Goal: Information Seeking & Learning: Understand process/instructions

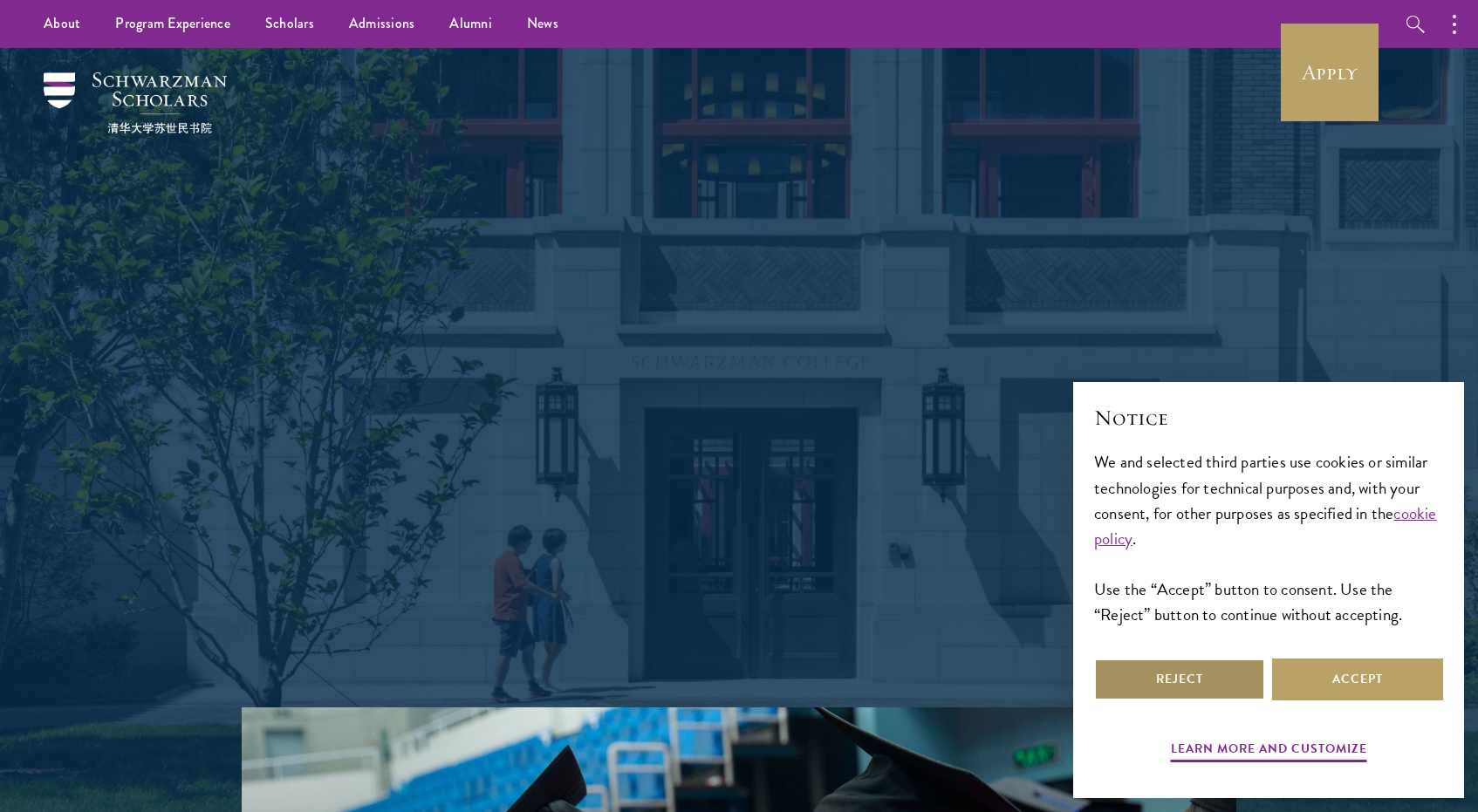
click at [1235, 671] on button "Reject" at bounding box center [1179, 680] width 171 height 42
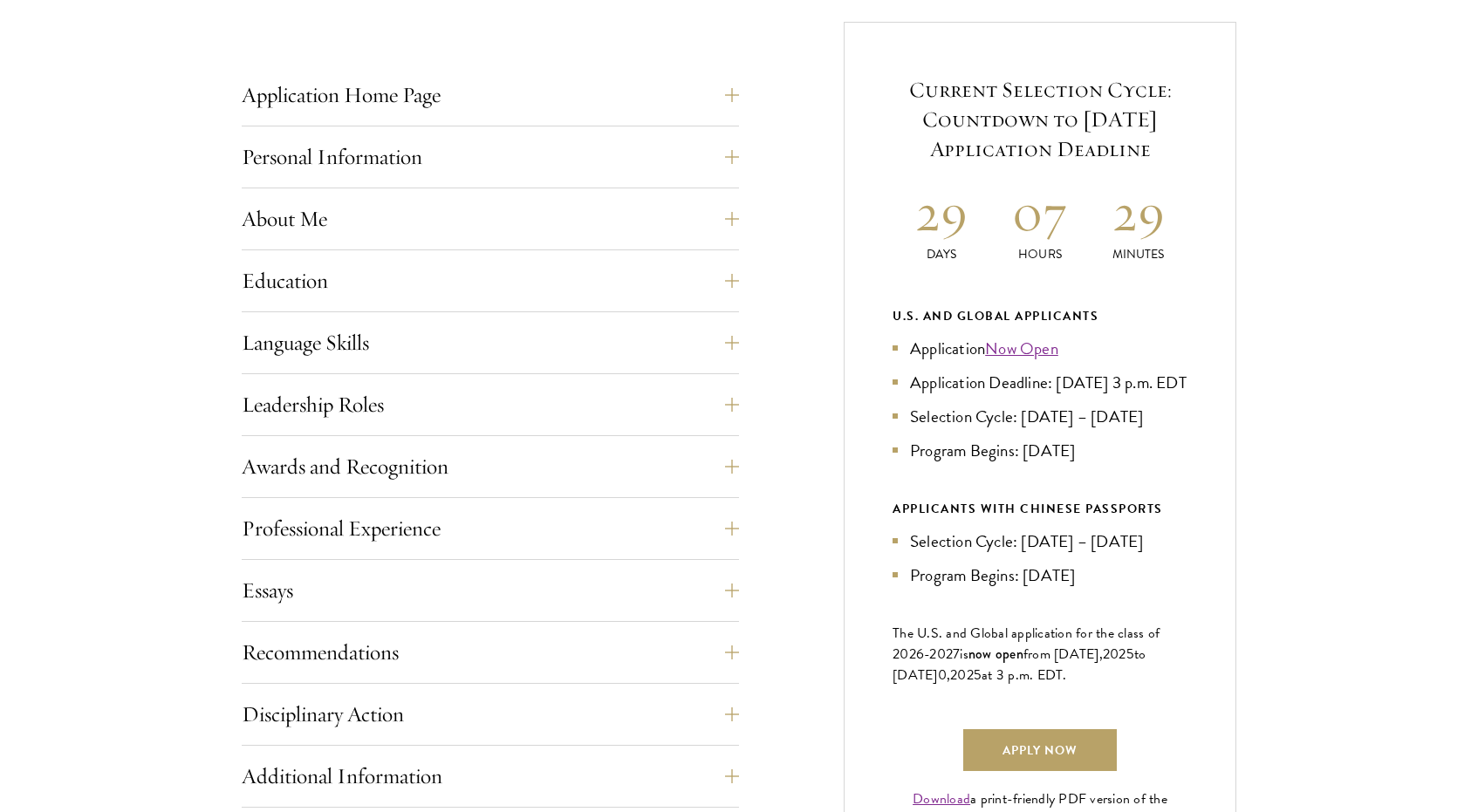
scroll to position [687, 0]
click at [734, 107] on button "Application Home Page" at bounding box center [504, 92] width 498 height 42
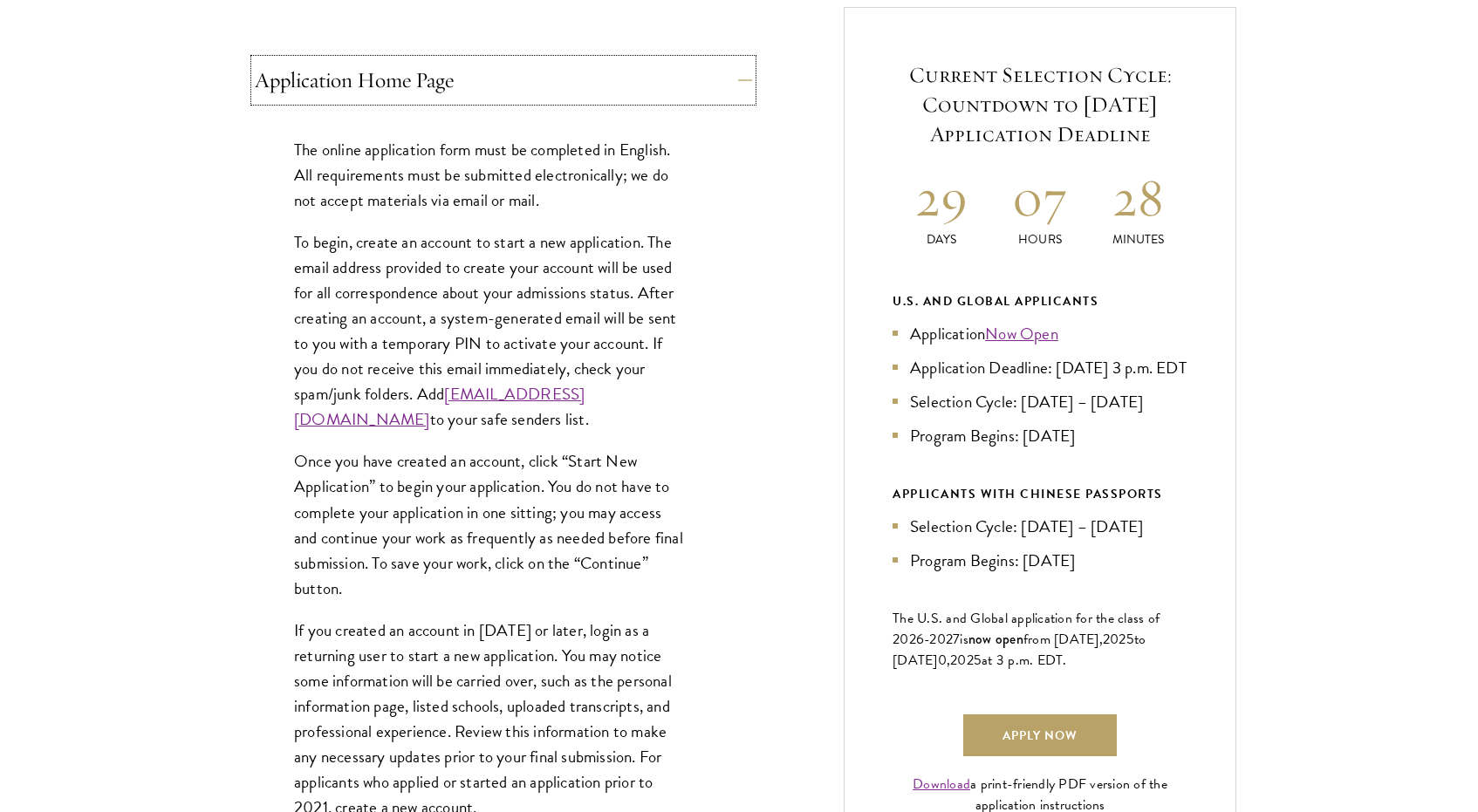
scroll to position [1489, 0]
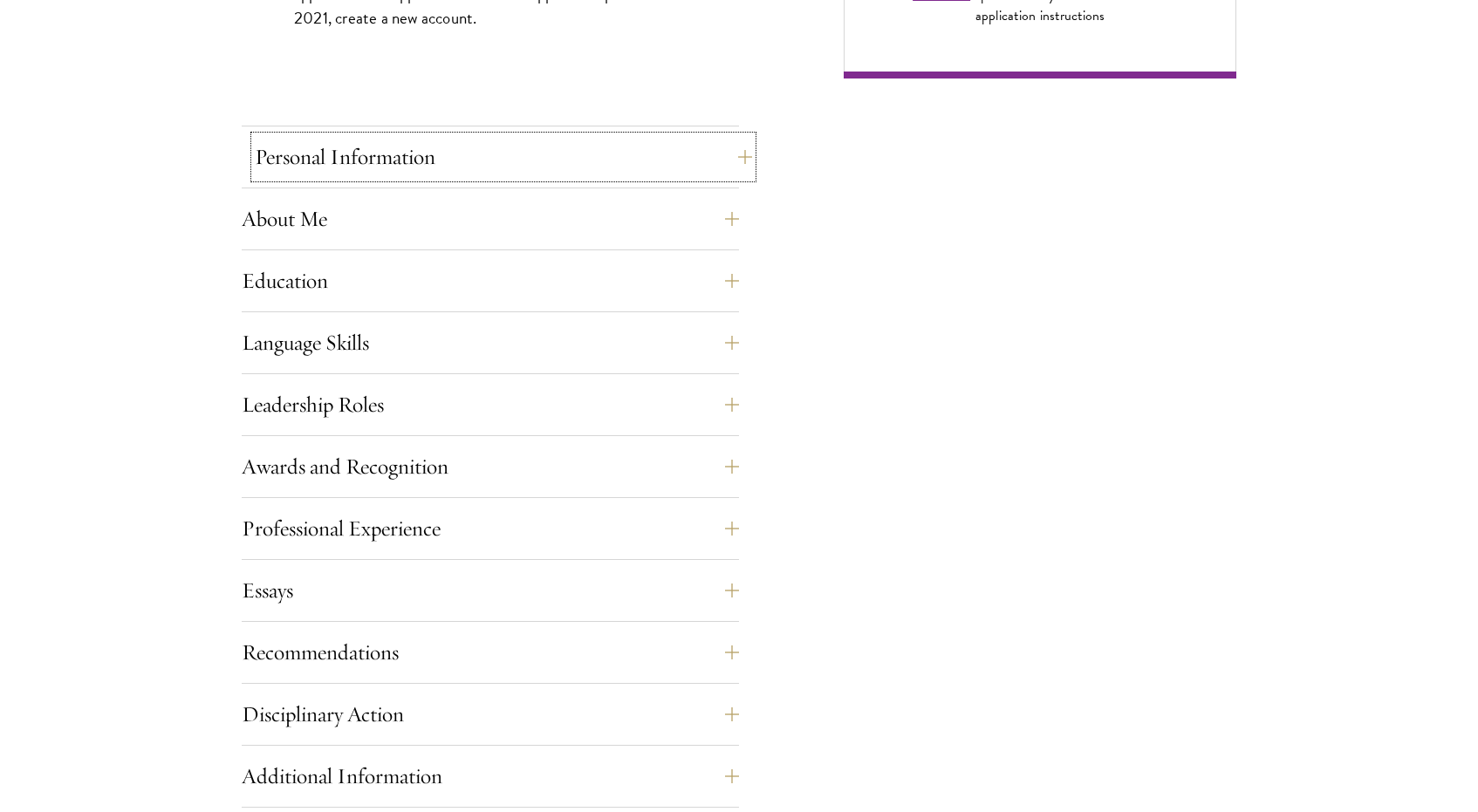
click at [719, 146] on button "Personal Information" at bounding box center [504, 157] width 498 height 42
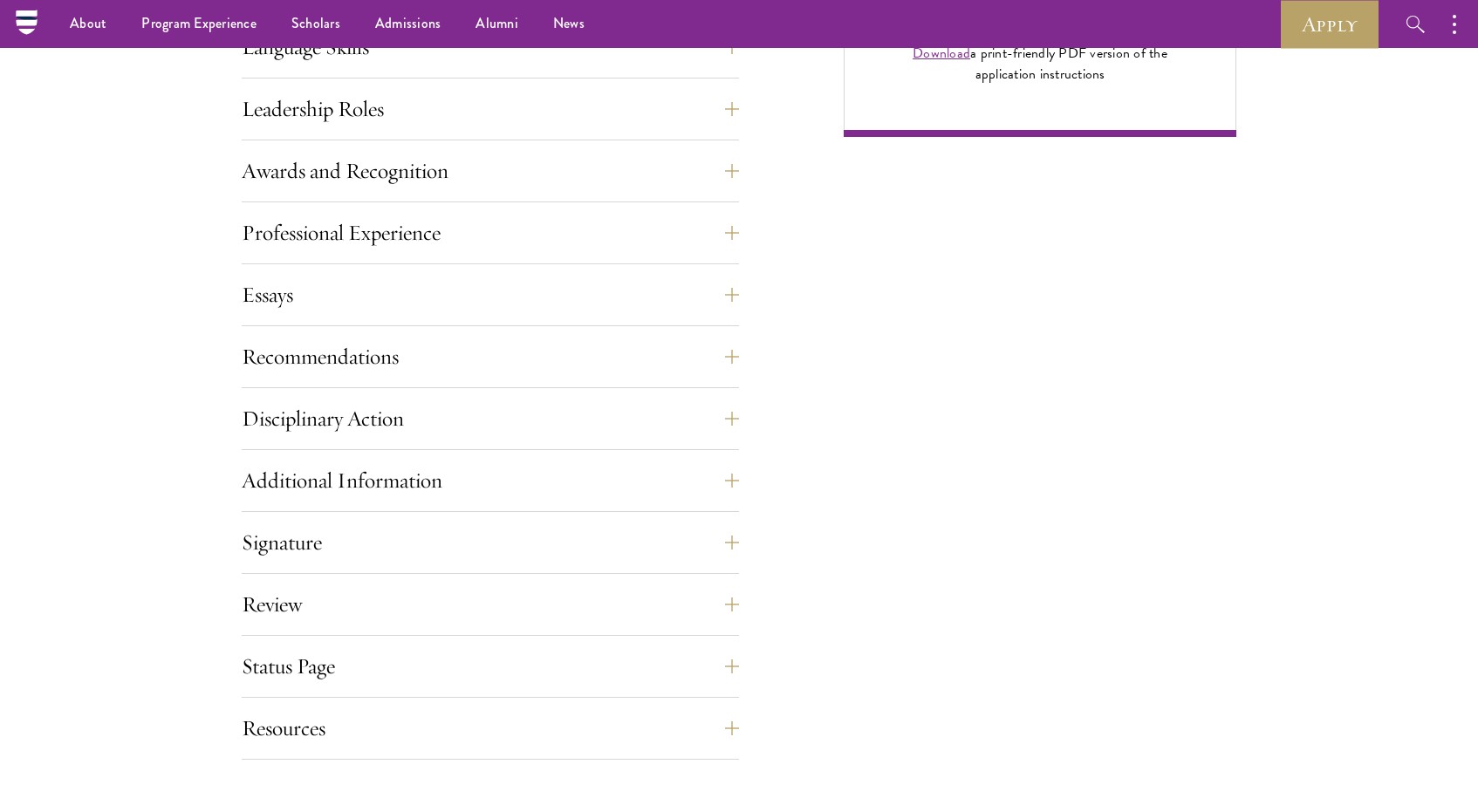
scroll to position [1390, 0]
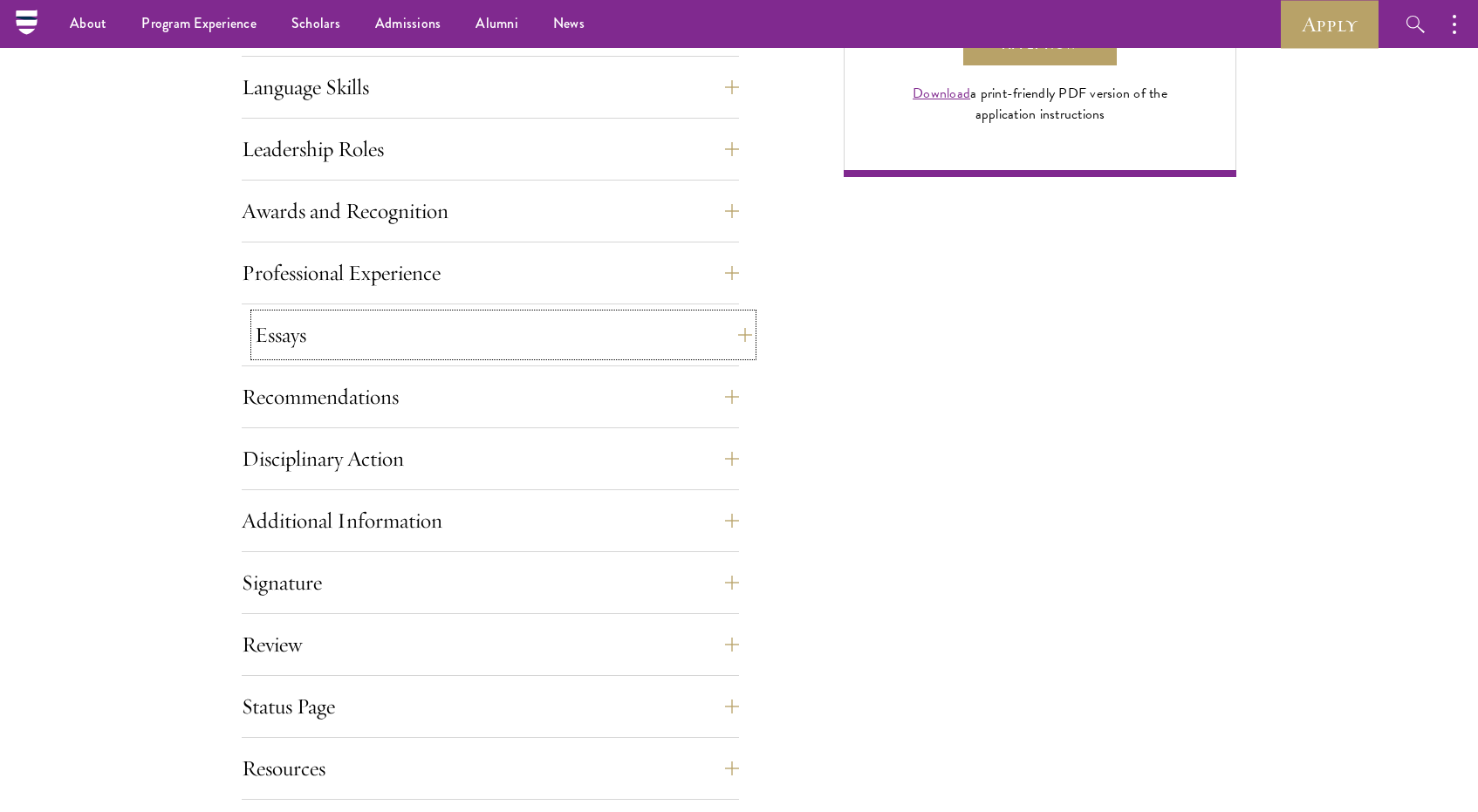
click at [678, 353] on button "Essays" at bounding box center [504, 335] width 498 height 42
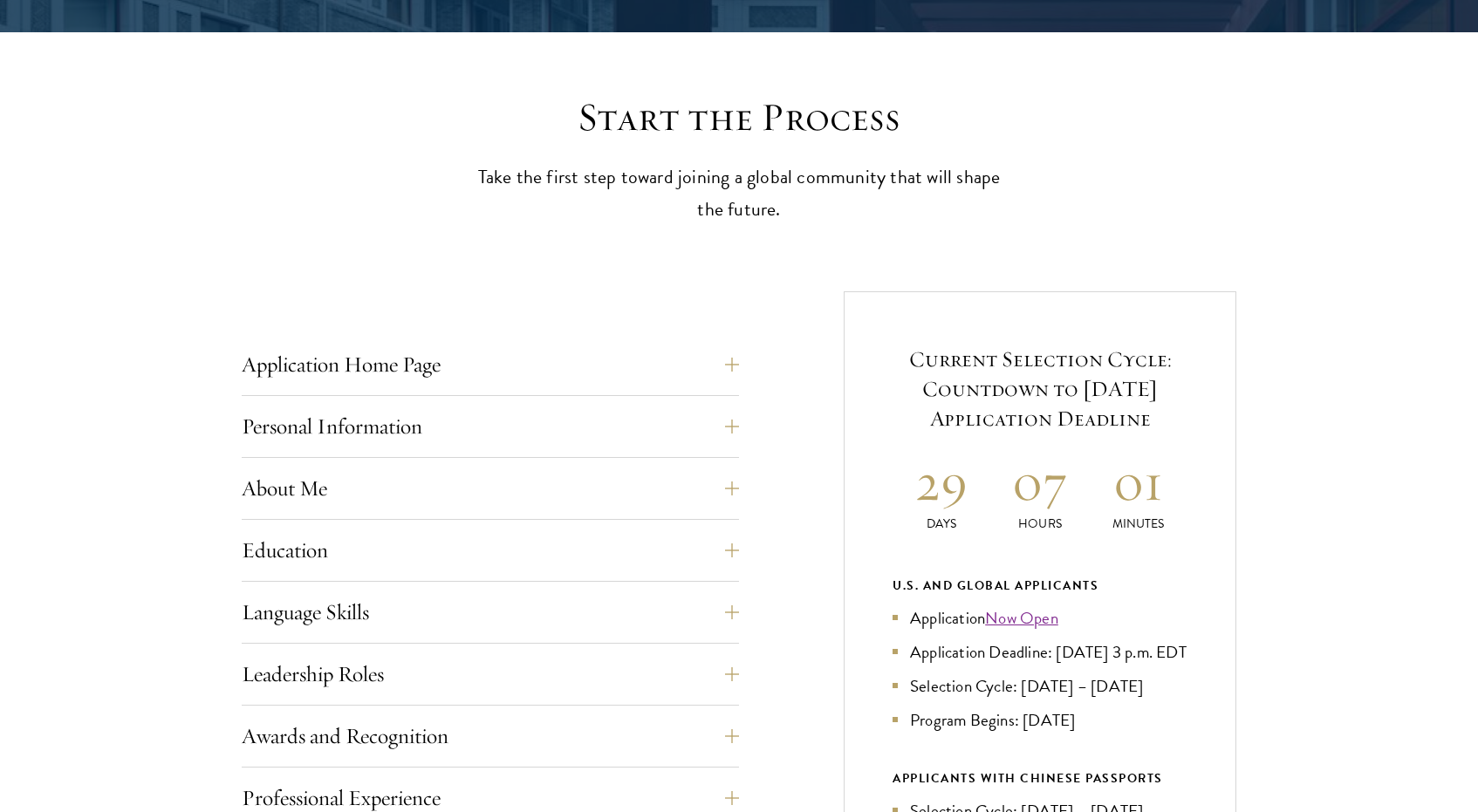
scroll to position [614, 0]
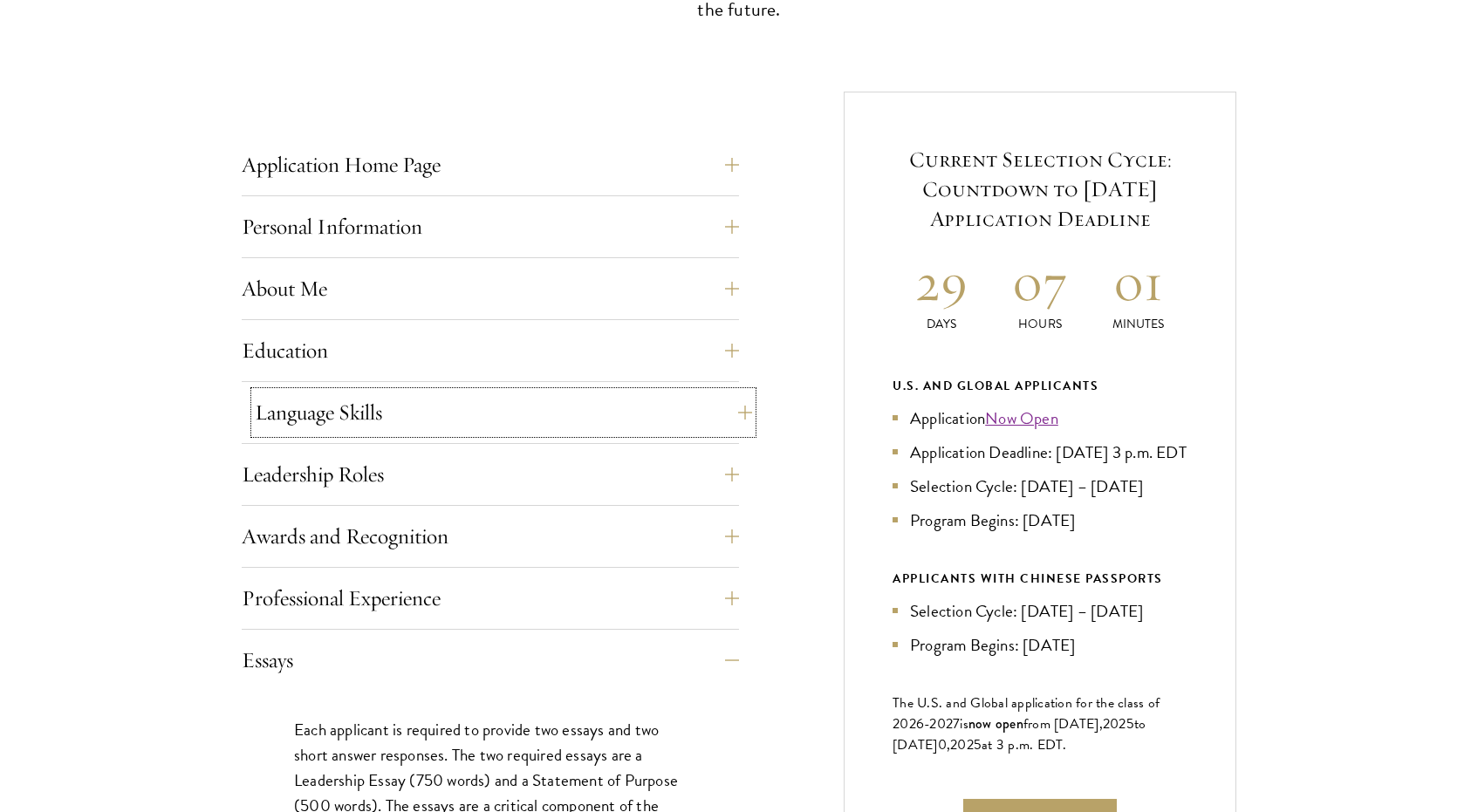
click at [523, 411] on button "Language Skills" at bounding box center [504, 413] width 498 height 42
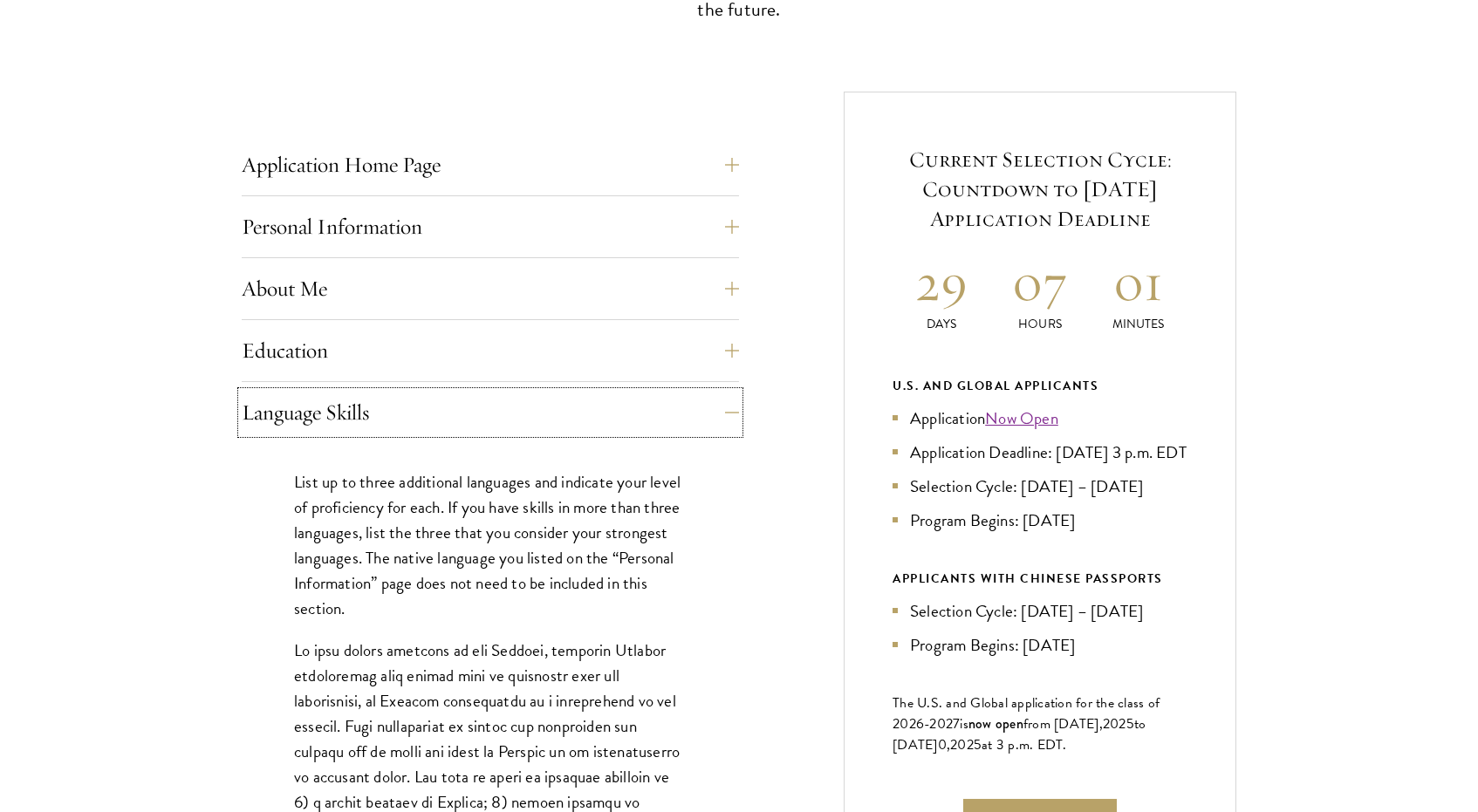
drag, startPoint x: 524, startPoint y: 414, endPoint x: 541, endPoint y: 389, distance: 30.2
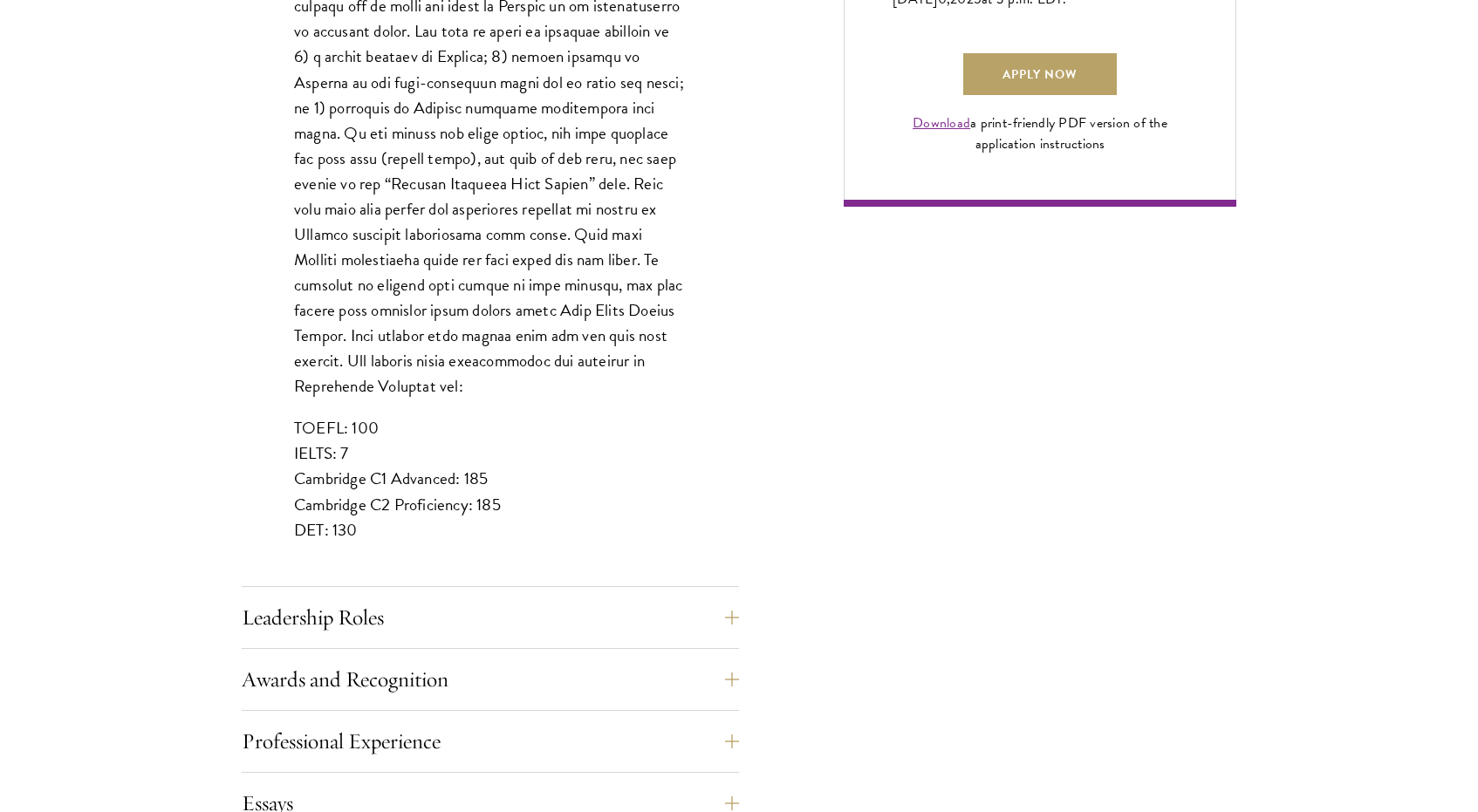
scroll to position [1509, 0]
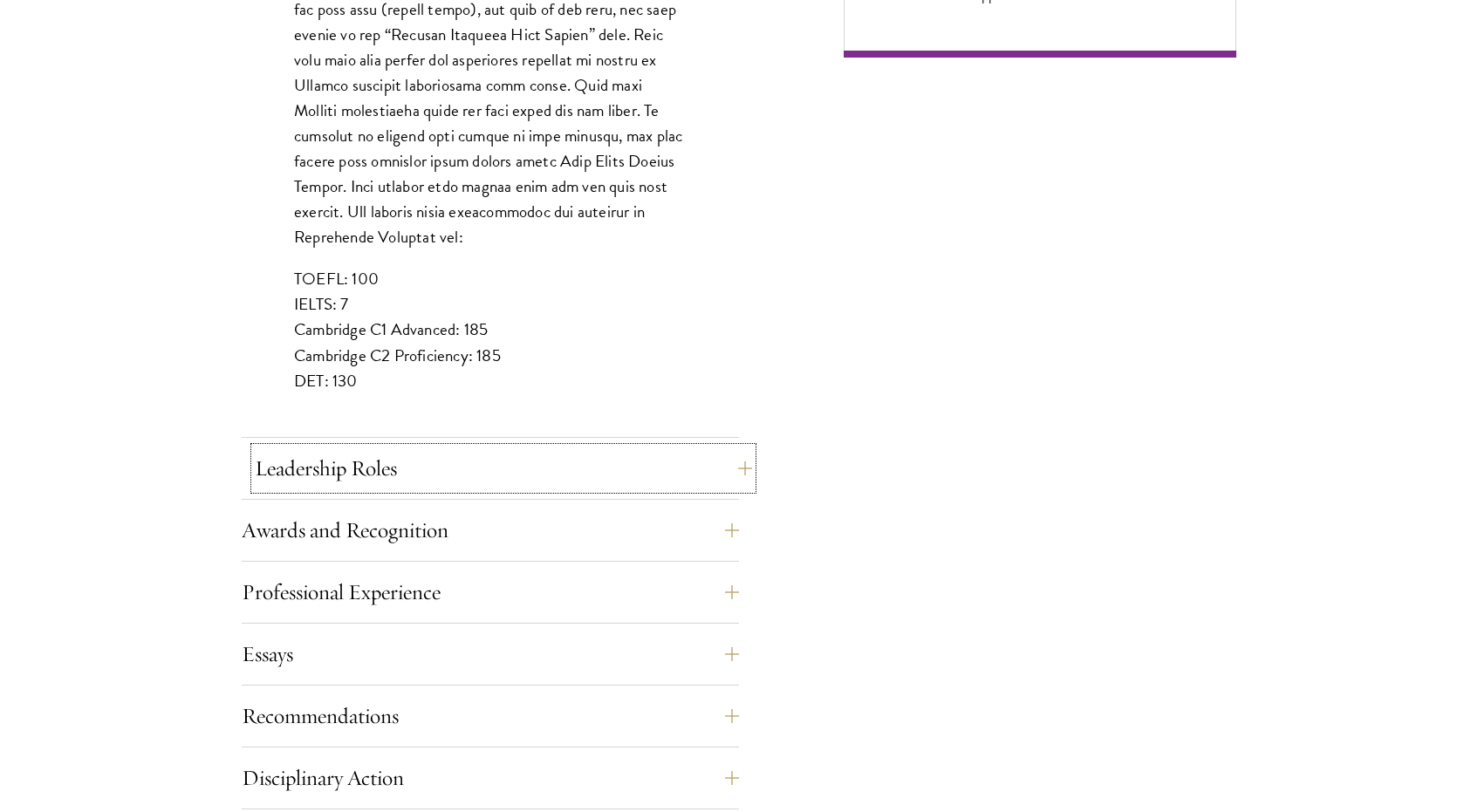
click at [514, 468] on button "Leadership Roles" at bounding box center [504, 468] width 498 height 42
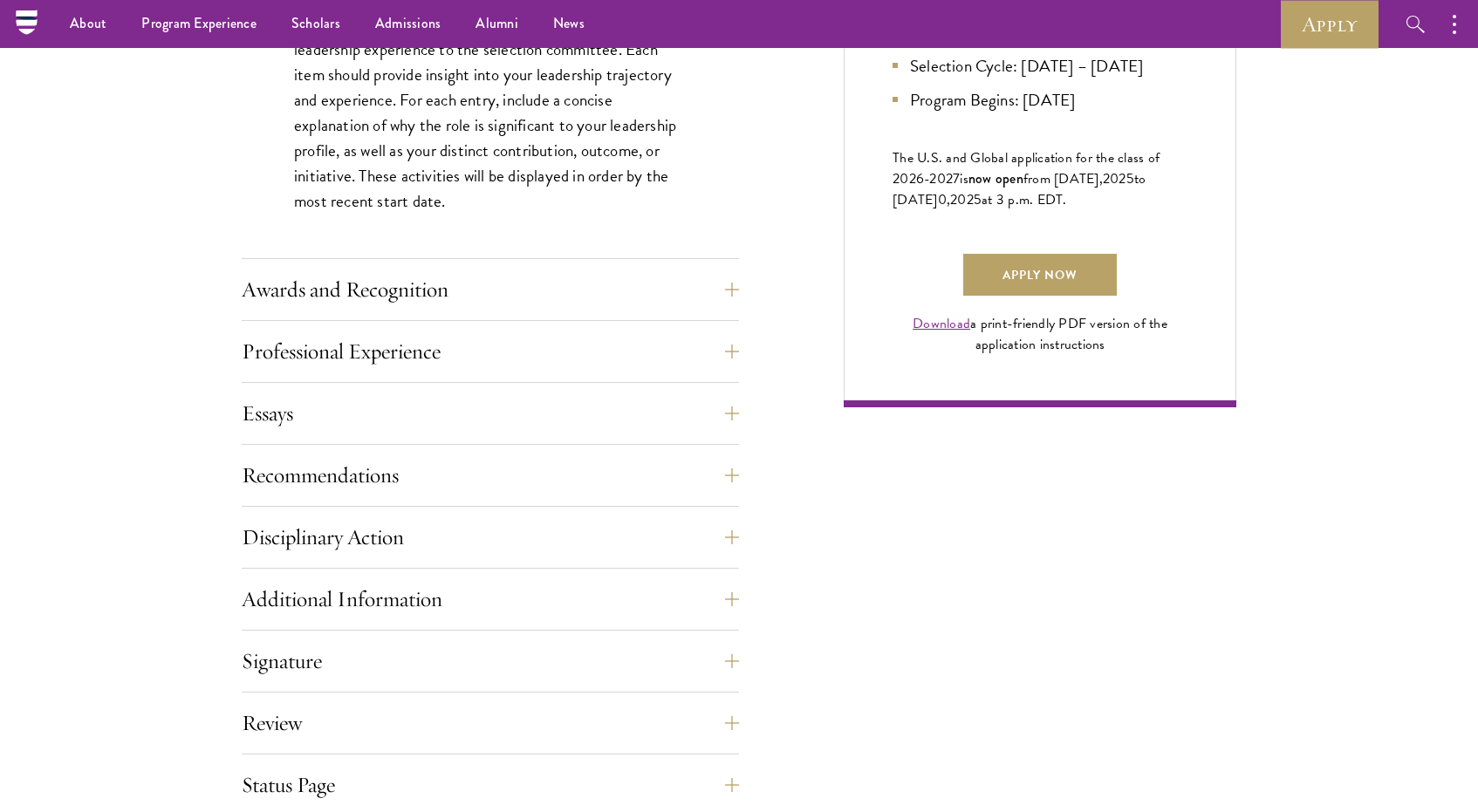
scroll to position [1127, 0]
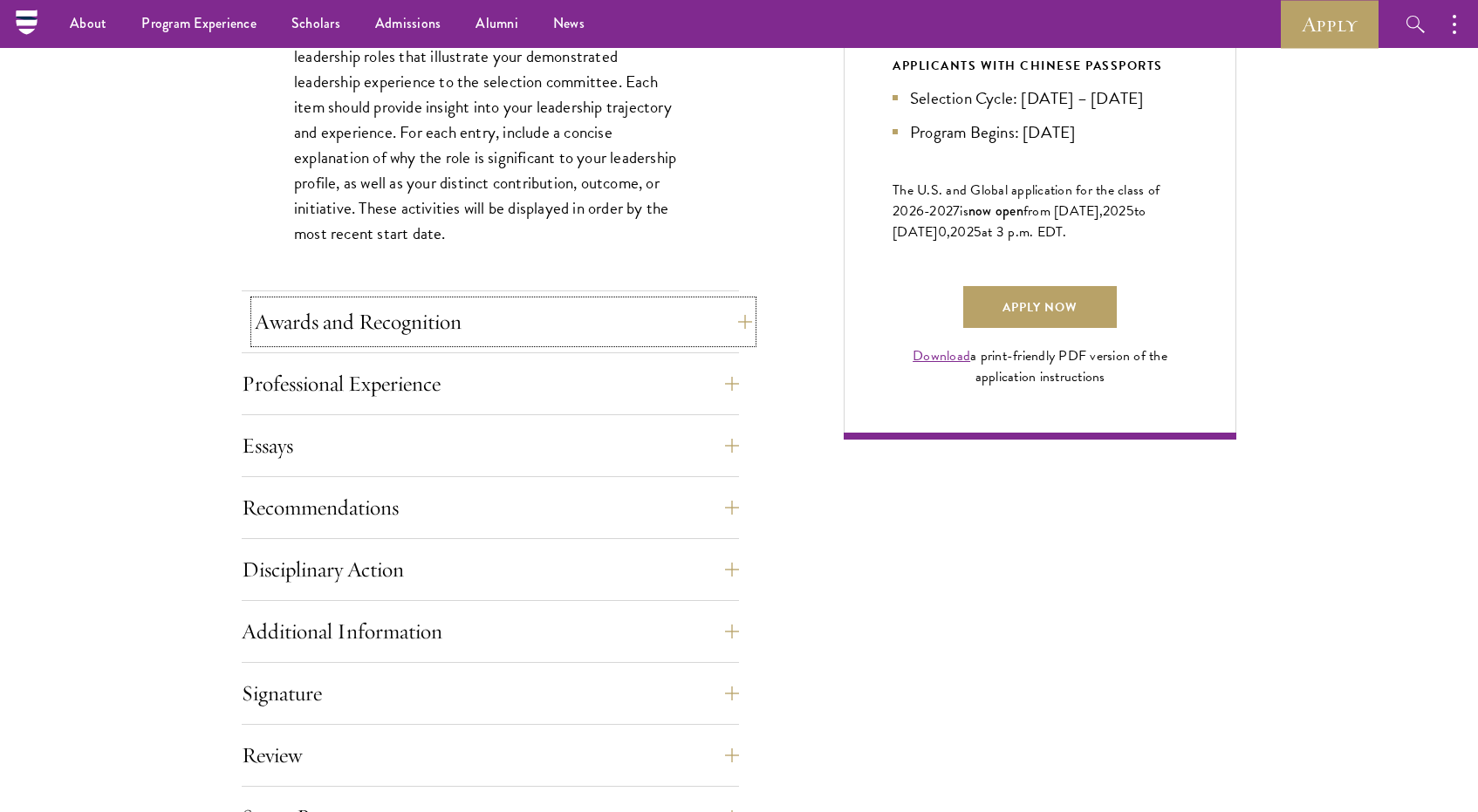
click at [469, 338] on button "Awards and Recognition" at bounding box center [504, 321] width 498 height 42
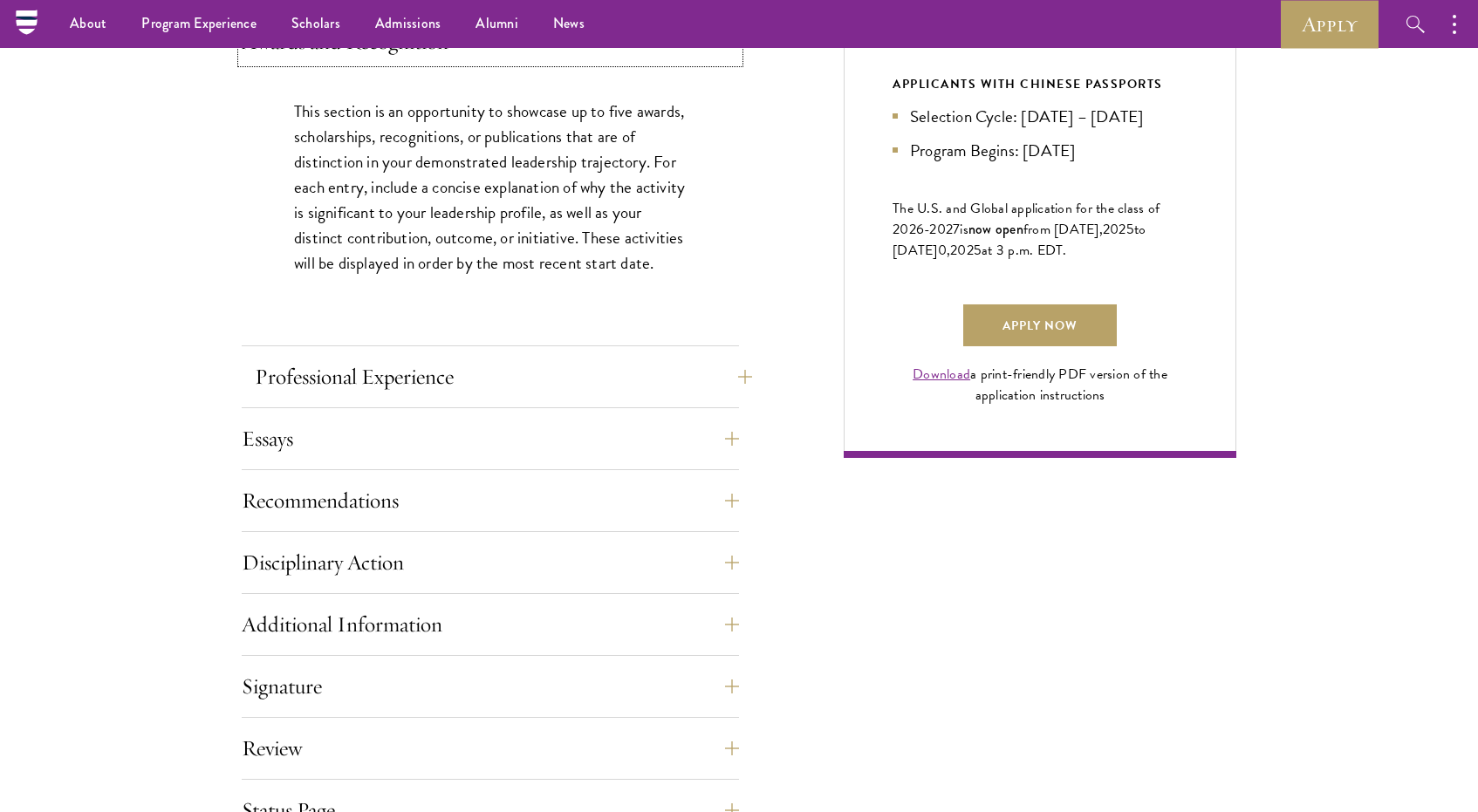
scroll to position [1105, 0]
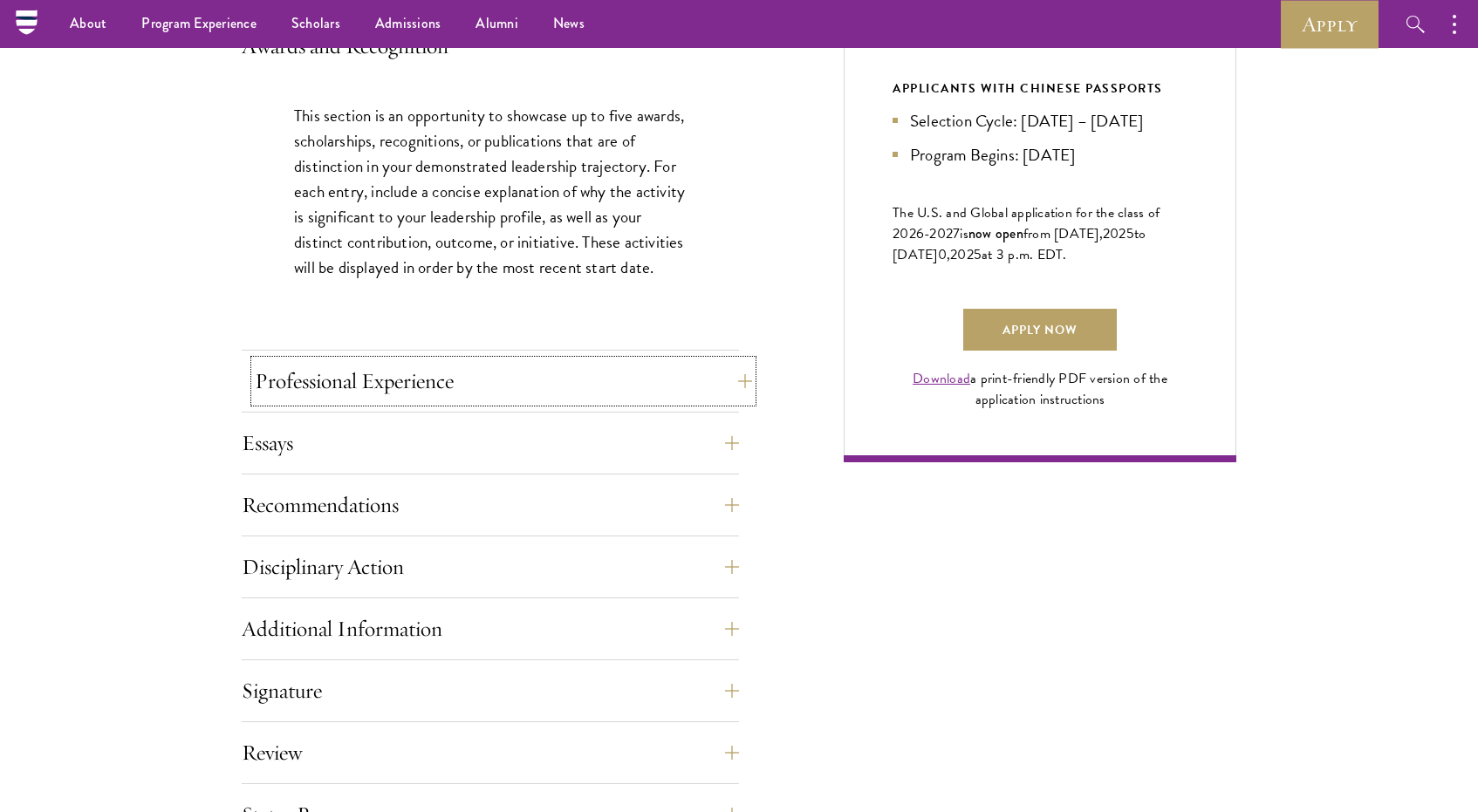
click at [463, 389] on button "Professional Experience" at bounding box center [504, 381] width 498 height 42
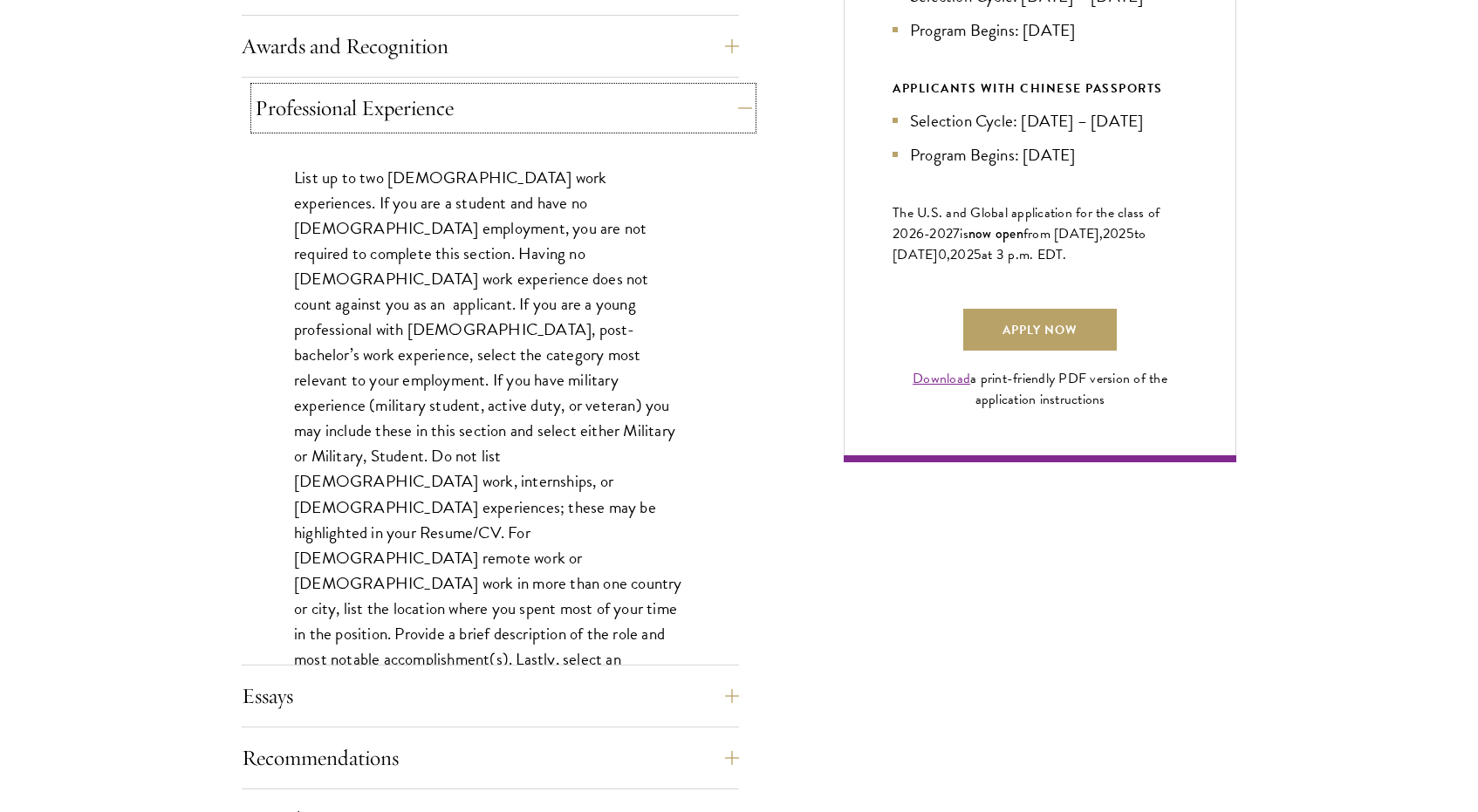
scroll to position [1400, 0]
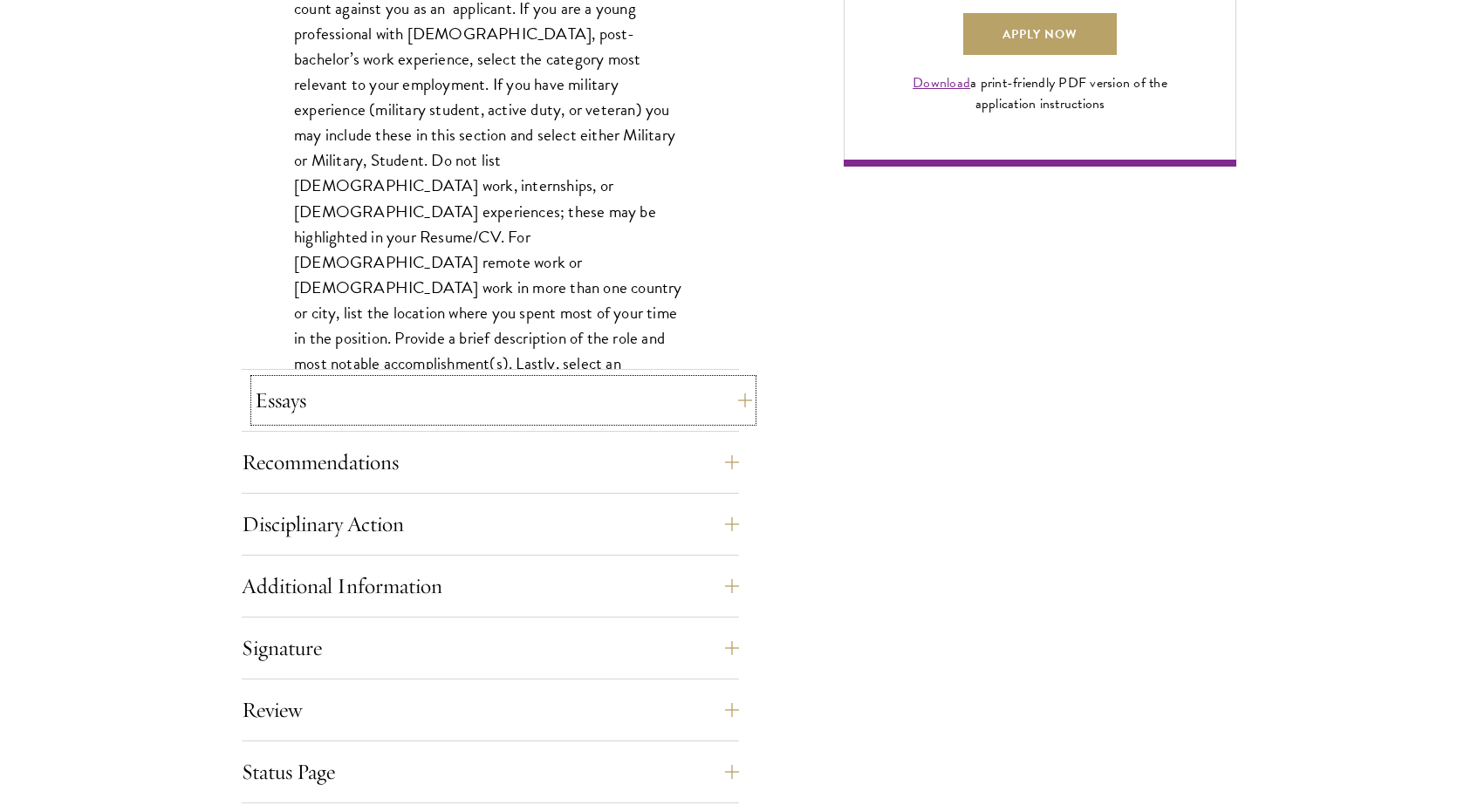
click at [464, 394] on button "Essays" at bounding box center [504, 400] width 498 height 42
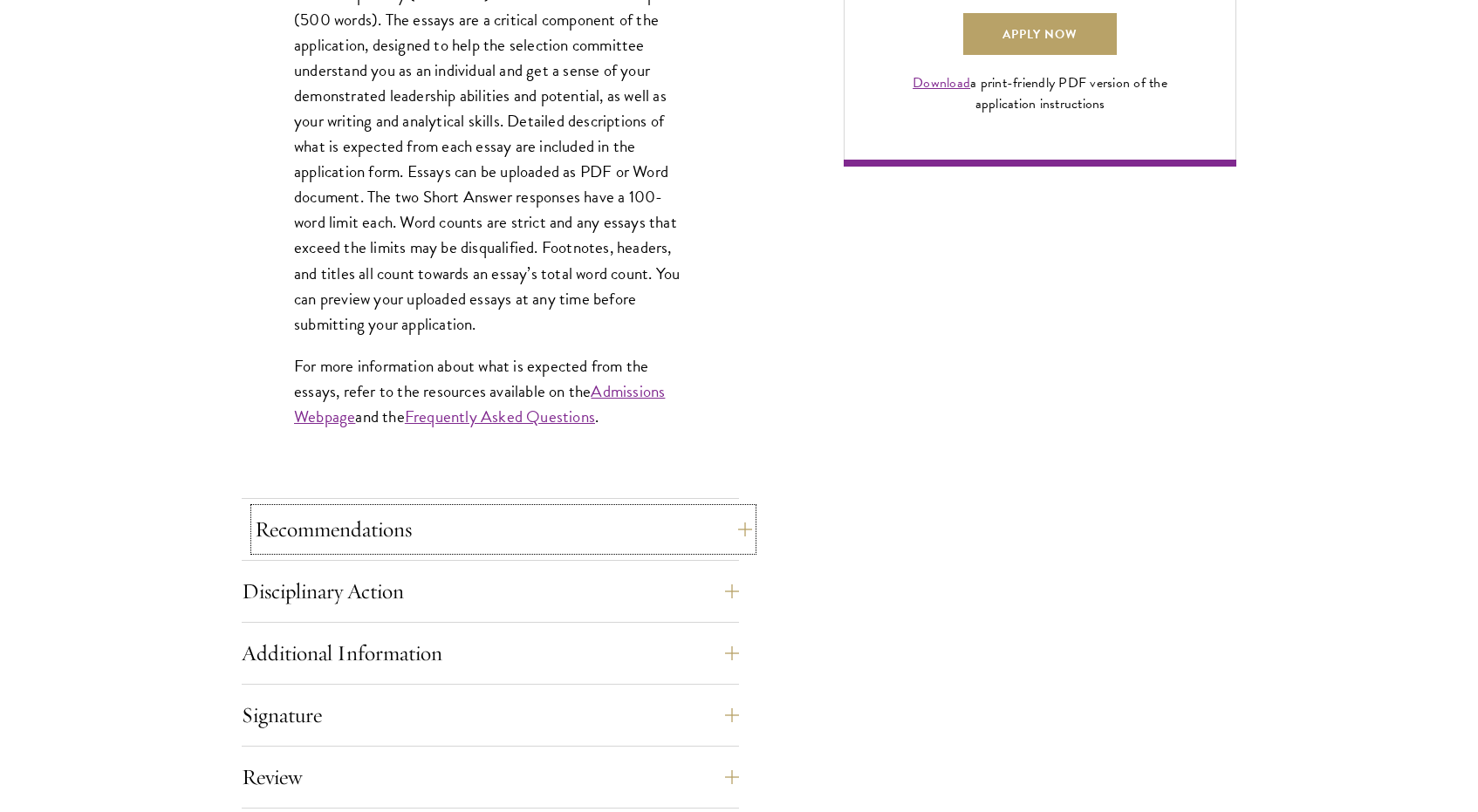
click at [440, 521] on button "Recommendations" at bounding box center [504, 529] width 498 height 42
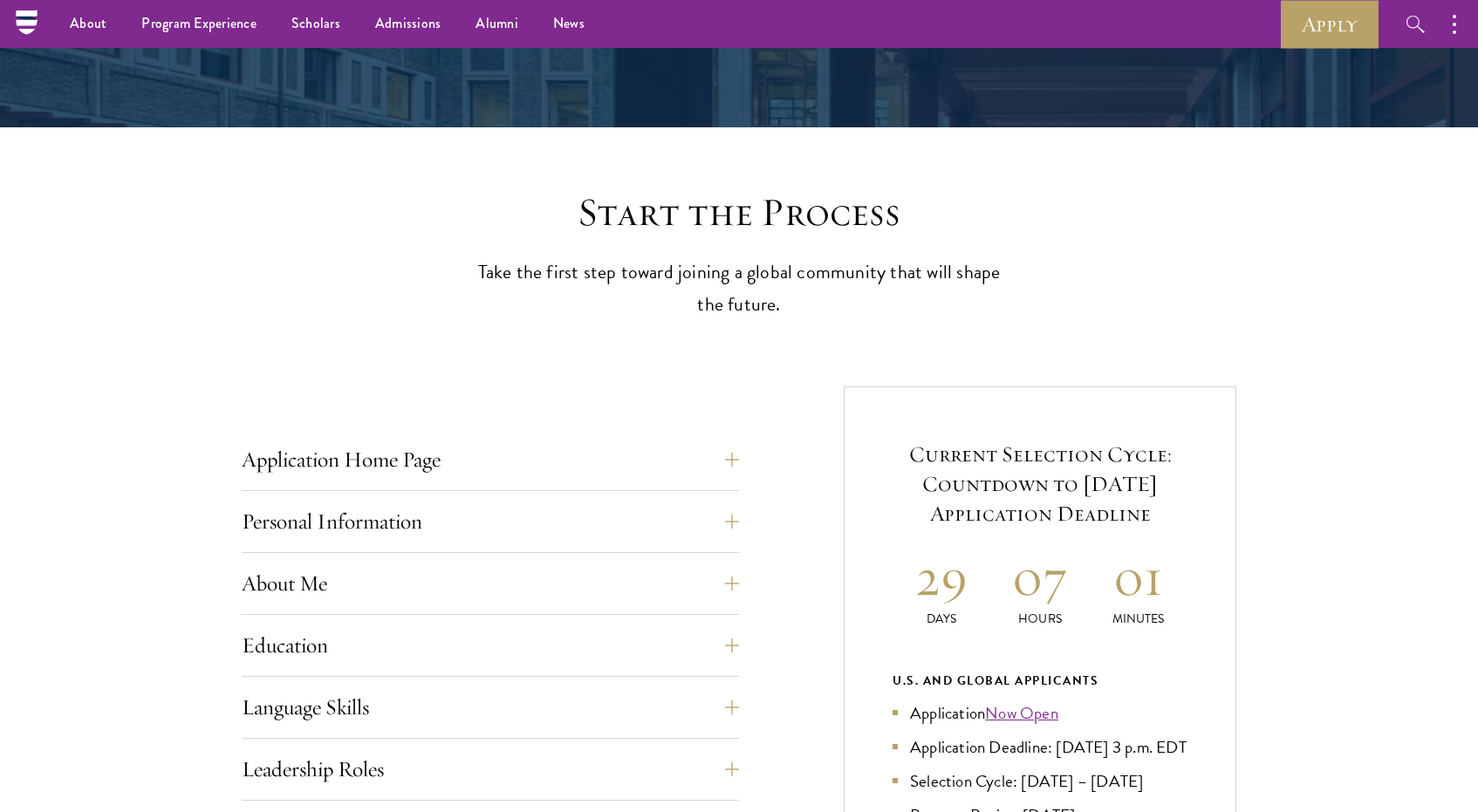
scroll to position [0, 0]
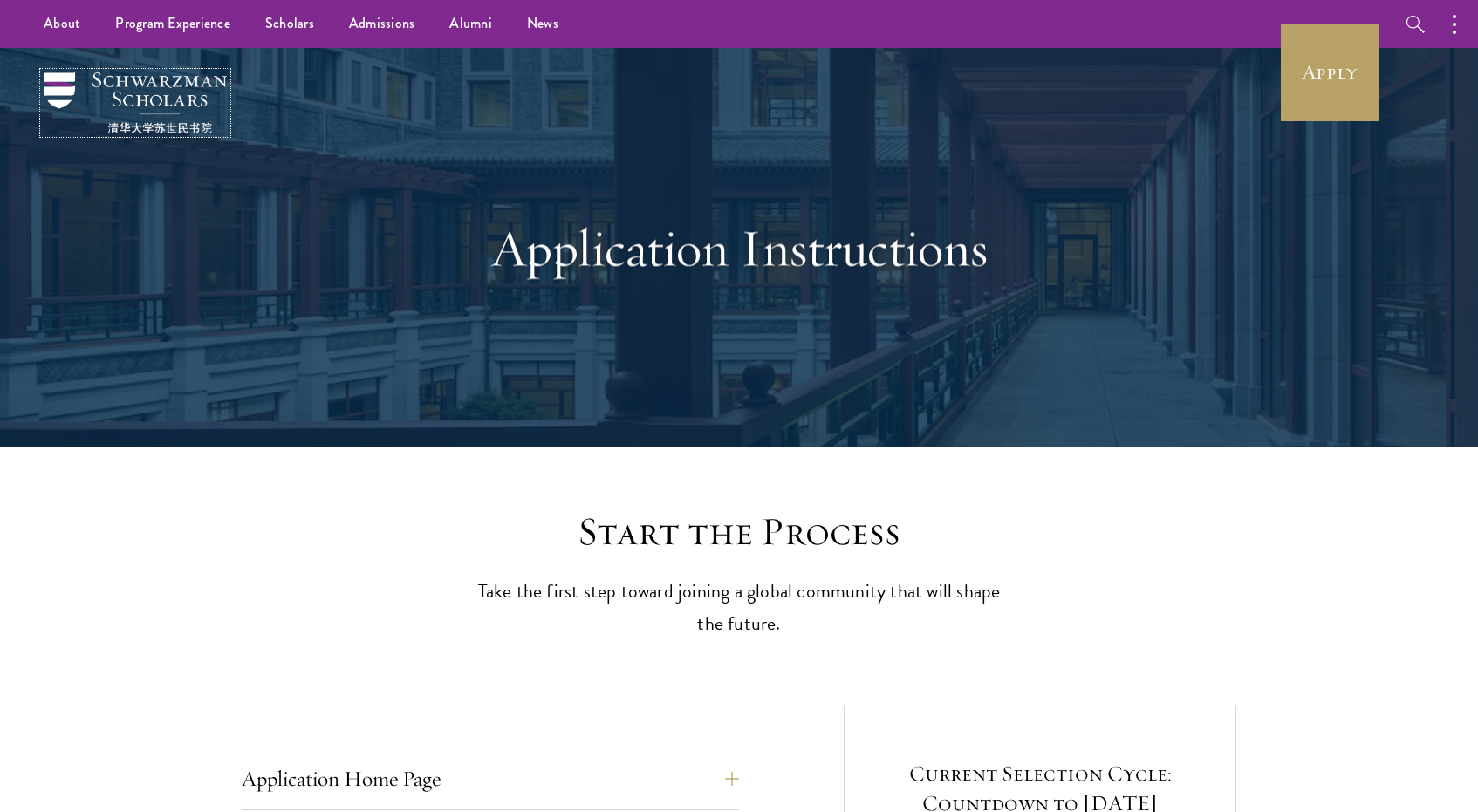
click at [115, 107] on img at bounding box center [135, 103] width 184 height 61
